Goal: Navigation & Orientation: Go to known website

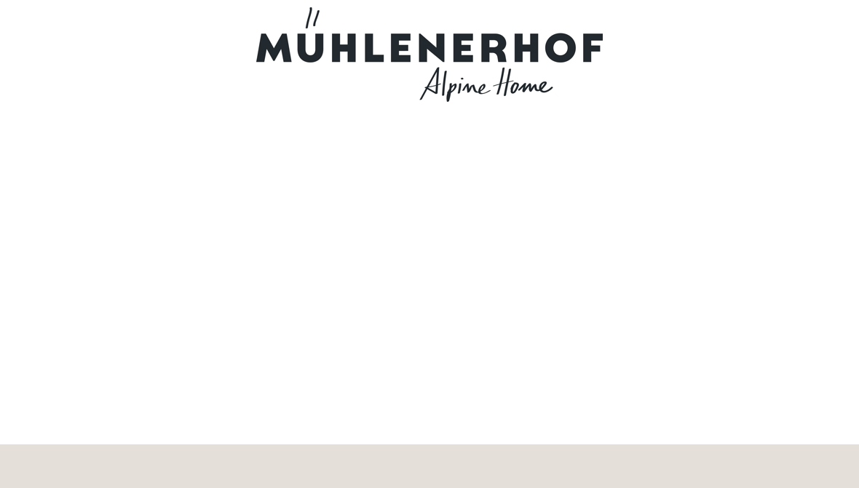
click at [806, 83] on div at bounding box center [429, 222] width 859 height 445
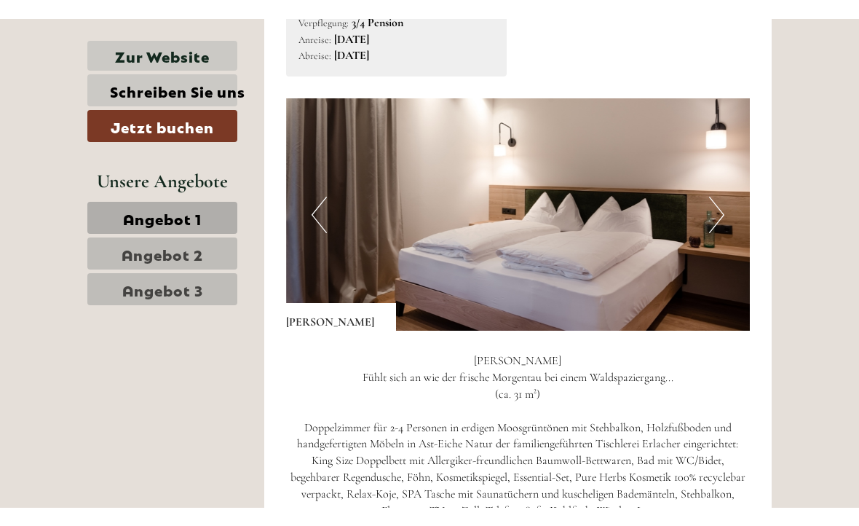
scroll to position [736, 0]
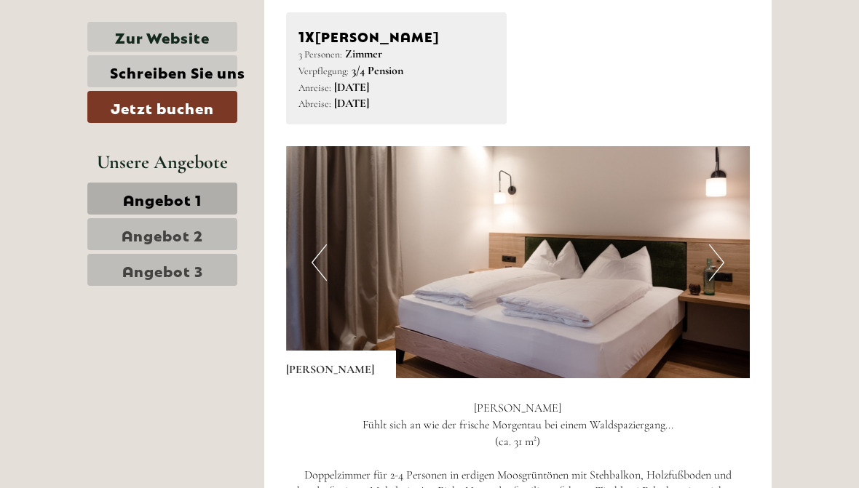
click at [722, 263] on button "Next" at bounding box center [716, 263] width 15 height 36
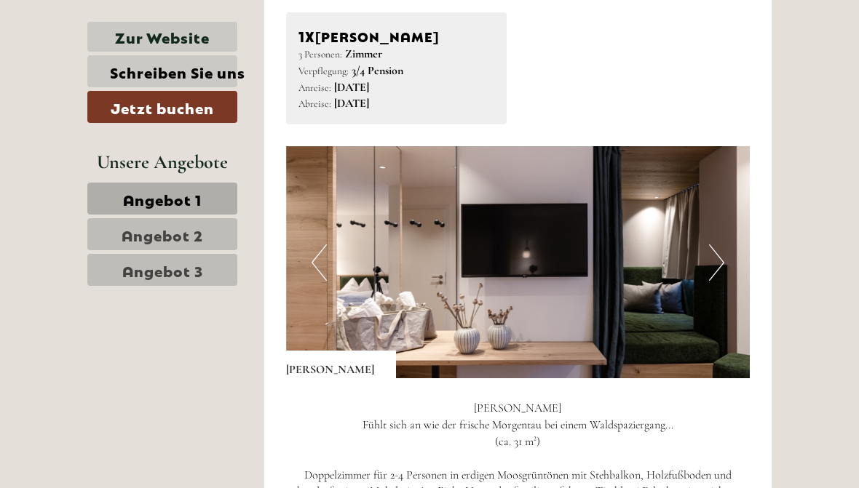
click at [723, 267] on button "Next" at bounding box center [716, 263] width 15 height 36
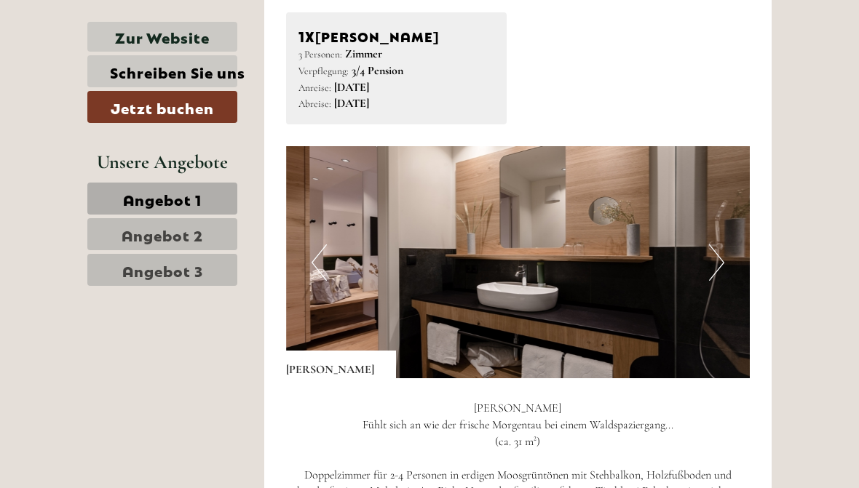
click at [723, 261] on button "Next" at bounding box center [716, 263] width 15 height 36
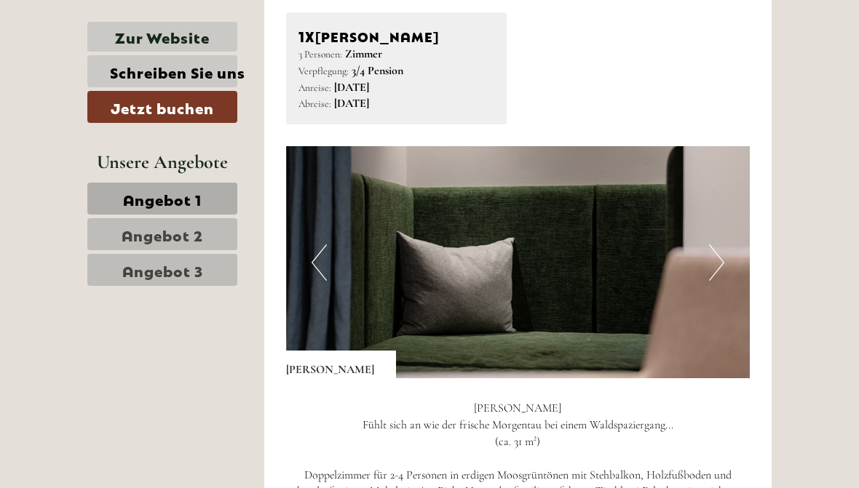
click at [726, 256] on img at bounding box center [518, 262] width 464 height 232
click at [729, 259] on img at bounding box center [518, 262] width 464 height 232
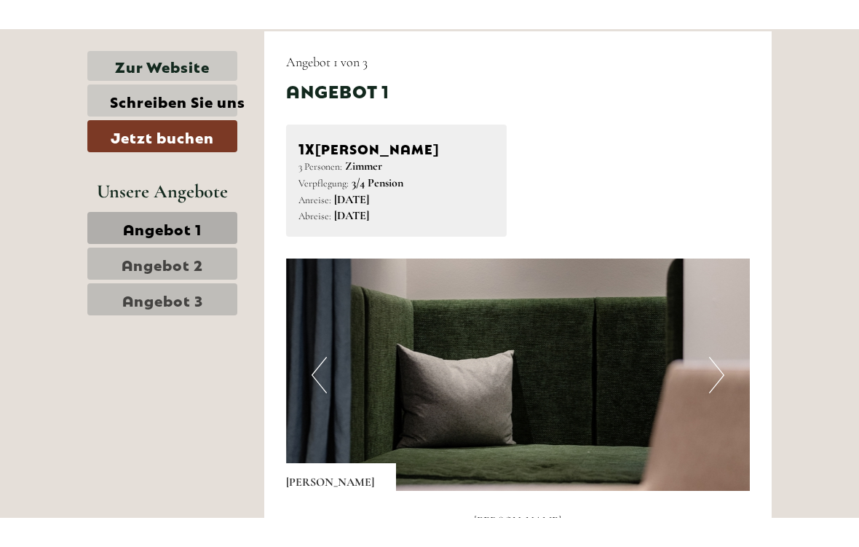
scroll to position [598, 0]
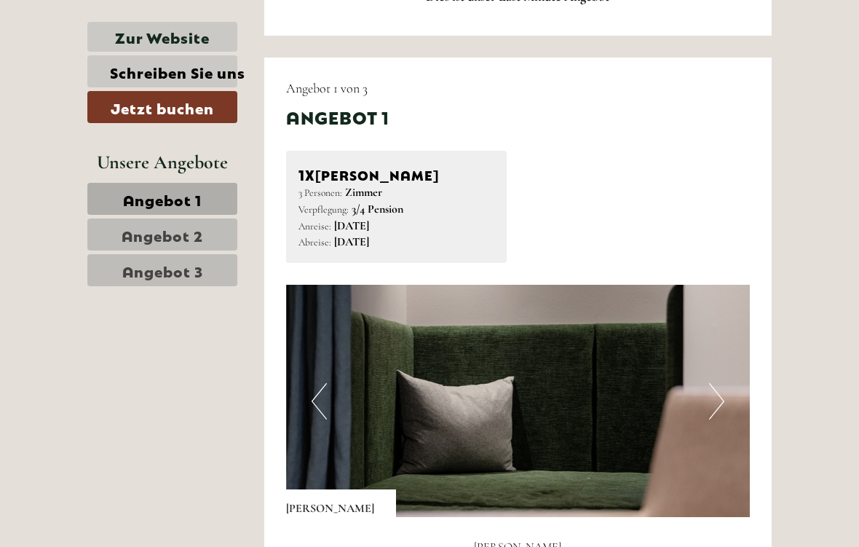
click at [722, 394] on button "Next" at bounding box center [716, 401] width 15 height 36
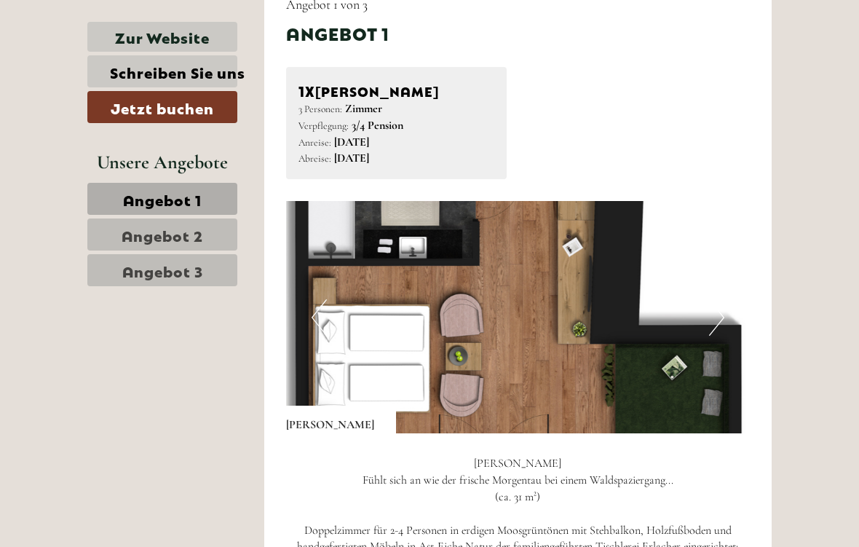
scroll to position [682, 0]
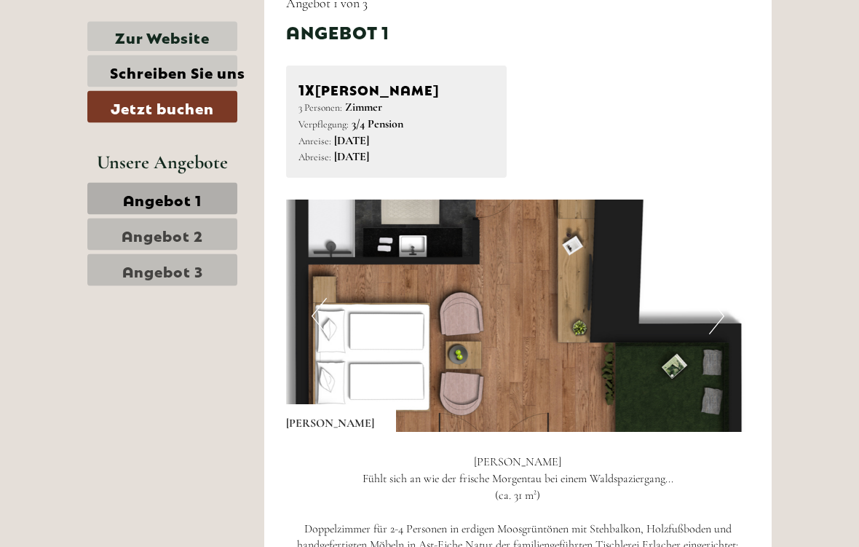
click at [721, 323] on button "Next" at bounding box center [716, 316] width 15 height 36
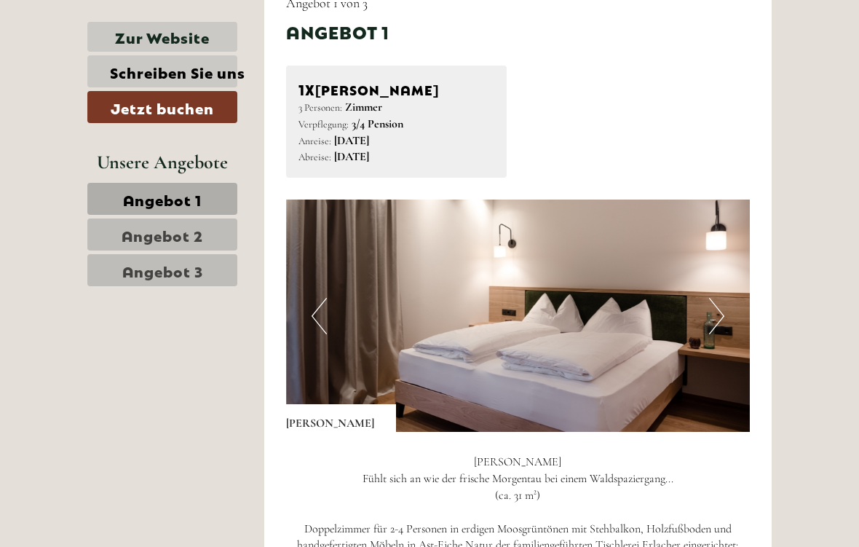
click at [722, 318] on button "Next" at bounding box center [716, 316] width 15 height 36
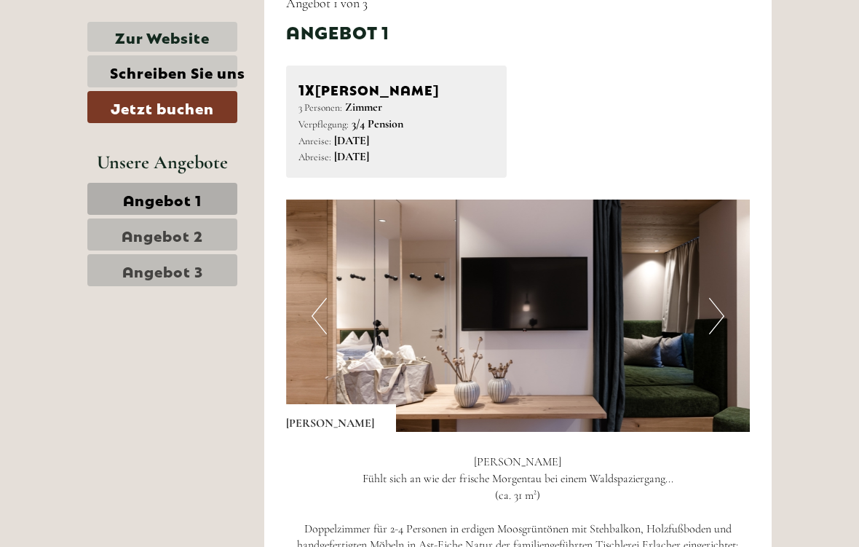
click at [721, 316] on button "Next" at bounding box center [716, 316] width 15 height 36
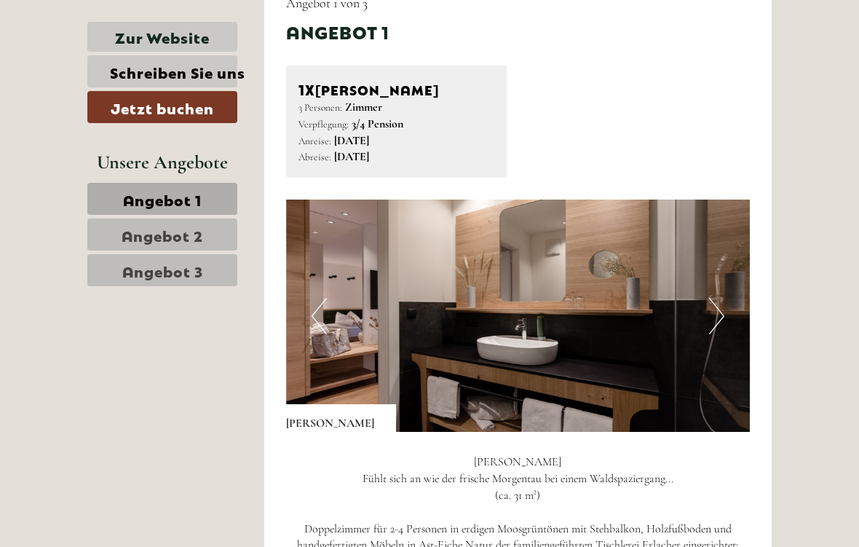
click at [726, 310] on img at bounding box center [518, 315] width 464 height 232
click at [721, 311] on button "Next" at bounding box center [716, 316] width 15 height 36
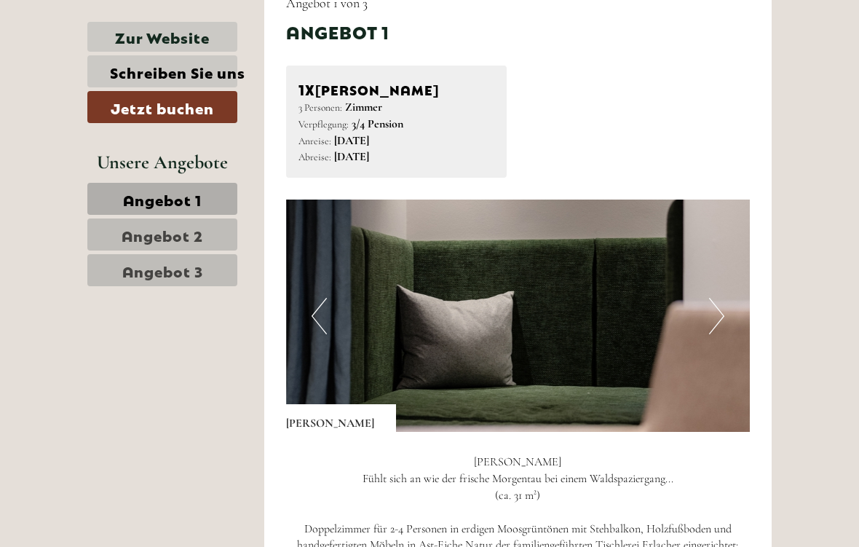
click at [726, 314] on img at bounding box center [518, 315] width 464 height 232
click at [723, 316] on button "Next" at bounding box center [716, 316] width 15 height 36
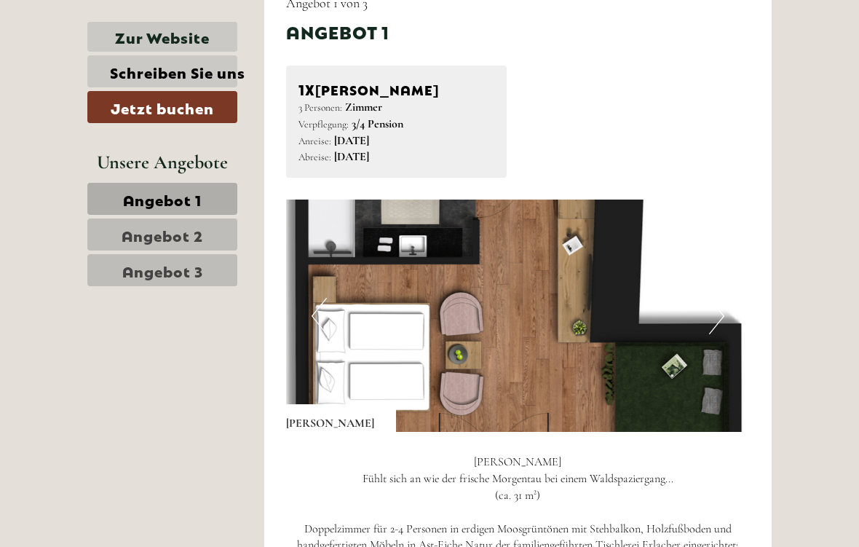
click at [726, 315] on img at bounding box center [518, 315] width 464 height 232
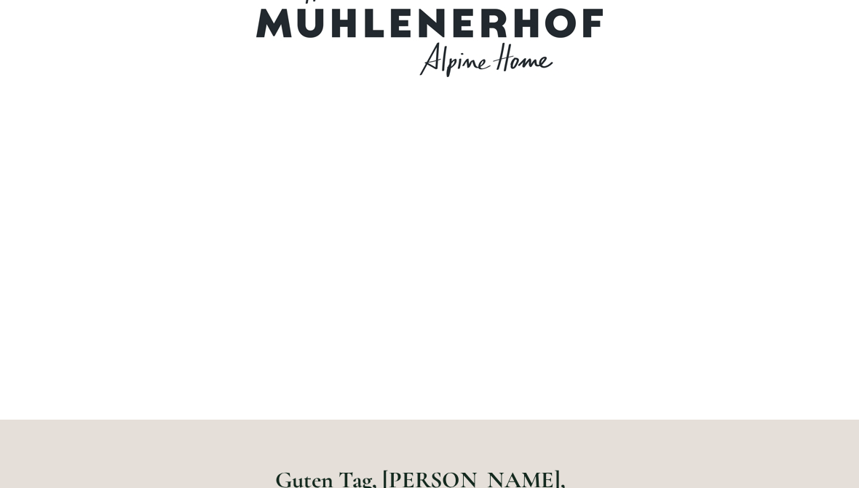
scroll to position [0, 0]
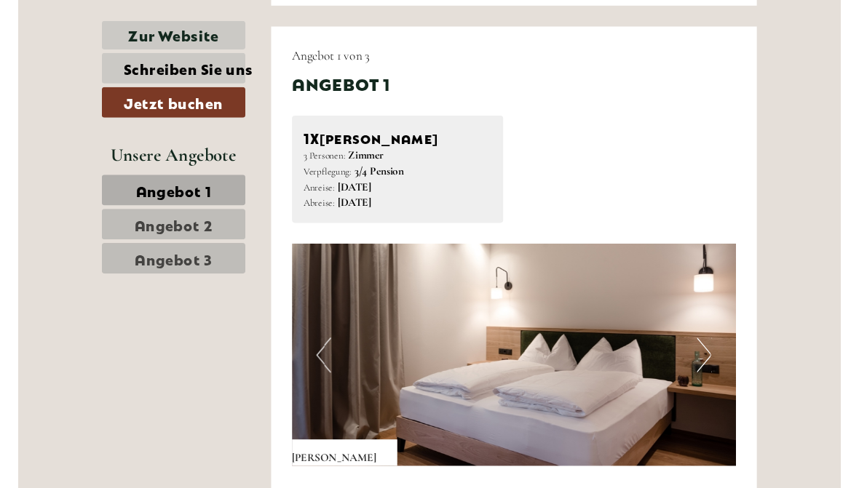
scroll to position [649, 0]
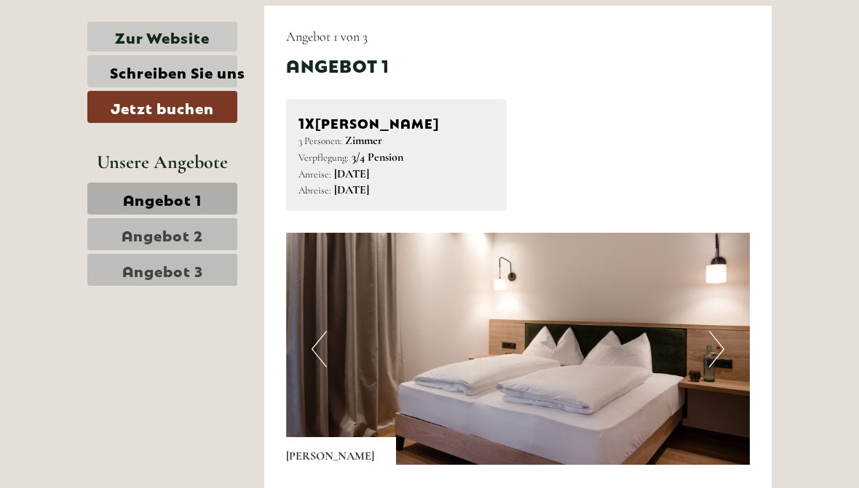
click at [162, 32] on link "Zur Website" at bounding box center [162, 37] width 150 height 30
